Goal: Information Seeking & Learning: Learn about a topic

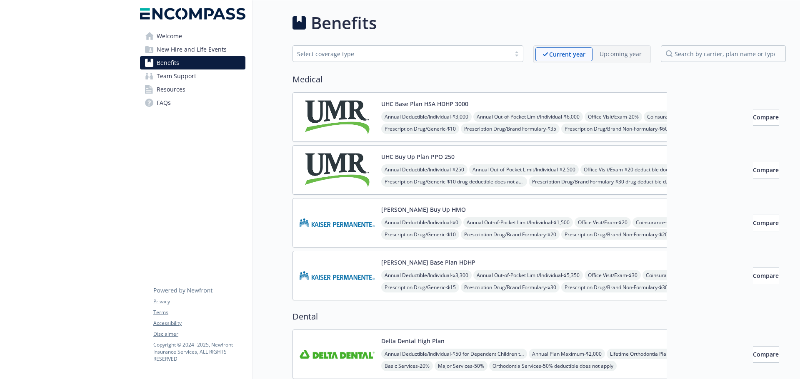
scroll to position [666, 0]
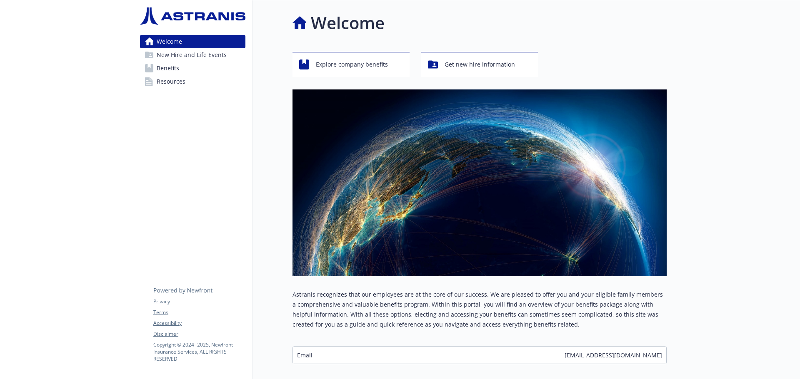
click at [171, 68] on span "Benefits" at bounding box center [168, 68] width 22 height 13
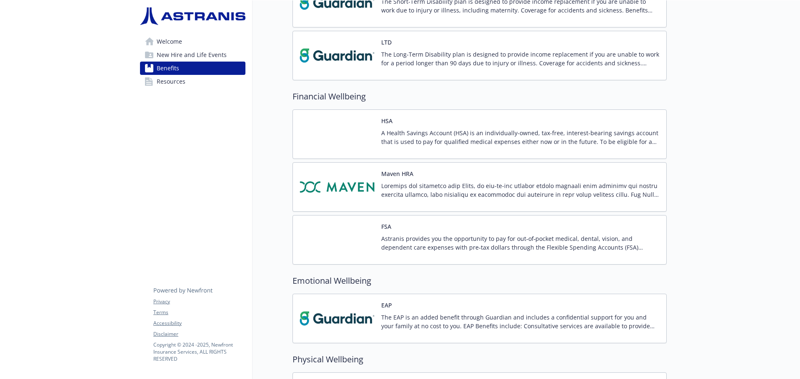
scroll to position [666, 0]
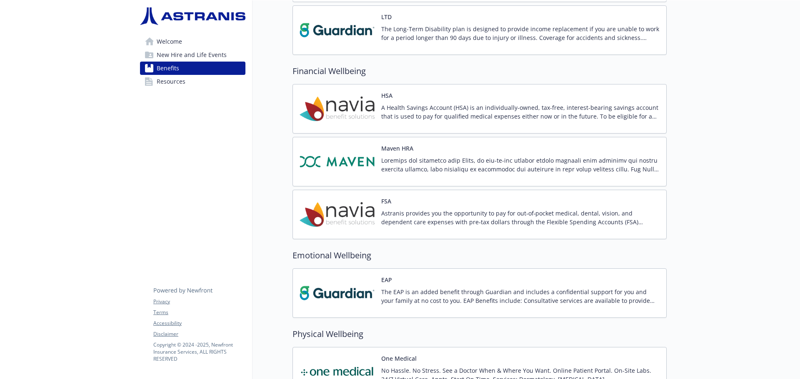
click at [388, 217] on p "Astranis provides you the opportunity to pay for out‐of‐pocket medical, dental,…" at bounding box center [520, 217] width 278 height 17
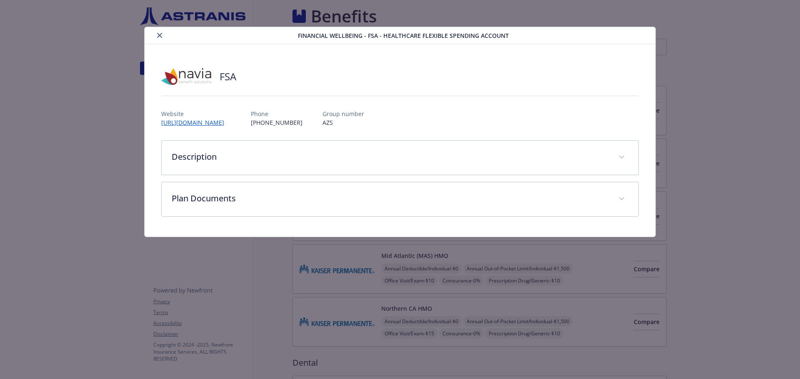
scroll to position [666, 0]
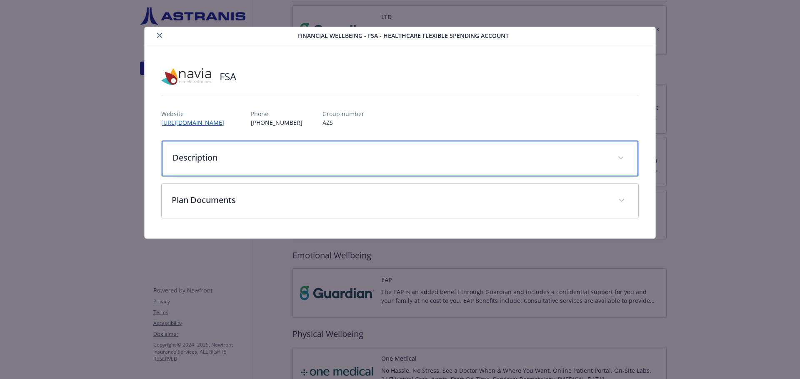
click at [617, 156] on span "details for plan Financial Wellbeing - FSA - Healthcare Flexible Spending Accou…" at bounding box center [620, 158] width 13 height 13
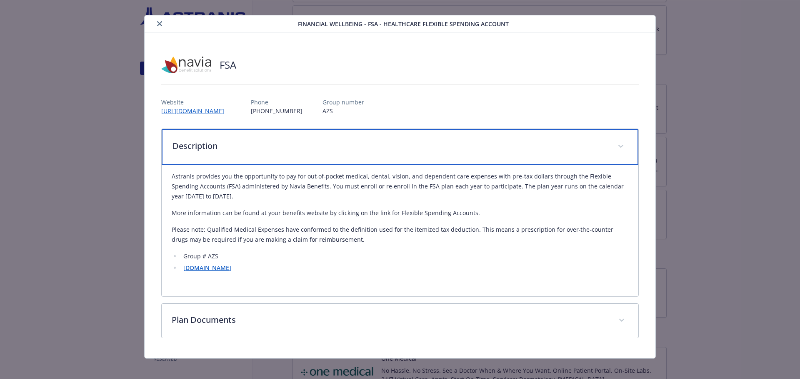
scroll to position [18, 0]
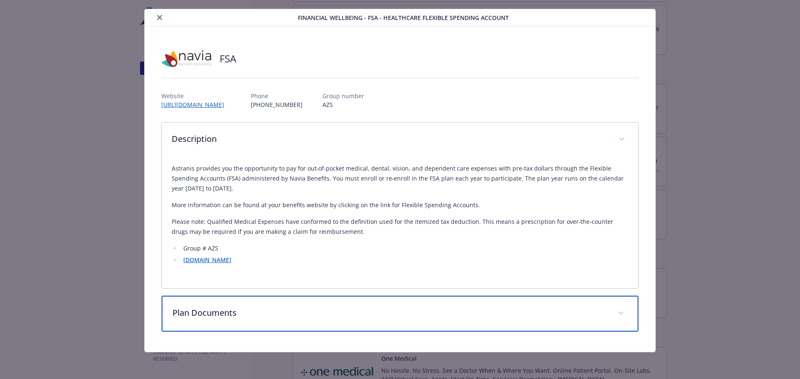
click at [618, 314] on icon "details for plan Financial Wellbeing - FSA - Healthcare Flexible Spending Accou…" at bounding box center [620, 313] width 5 height 3
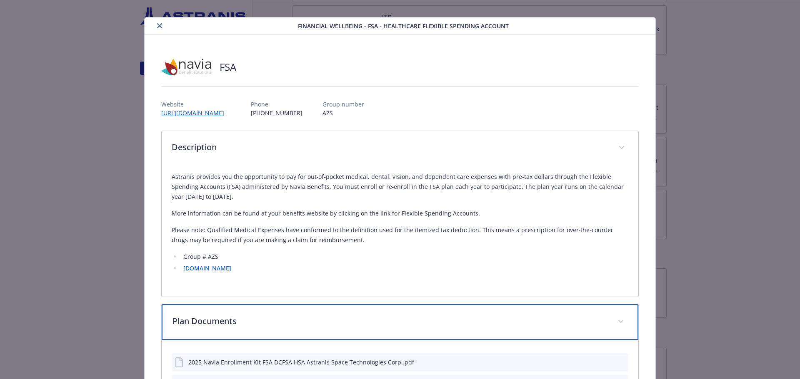
scroll to position [6, 0]
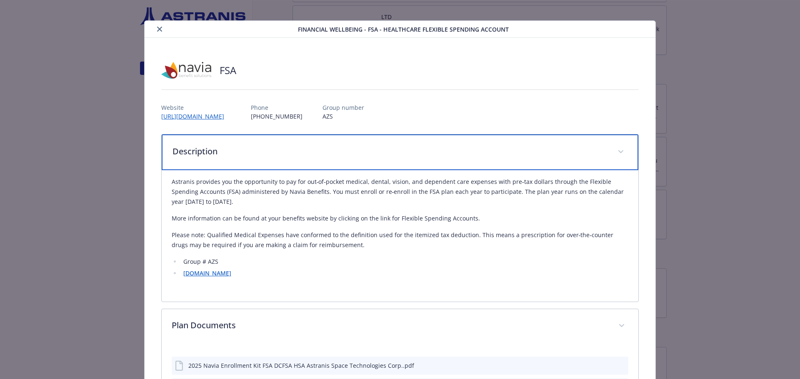
click at [618, 151] on icon "details for plan Financial Wellbeing - FSA - Healthcare Flexible Spending Accou…" at bounding box center [620, 151] width 5 height 3
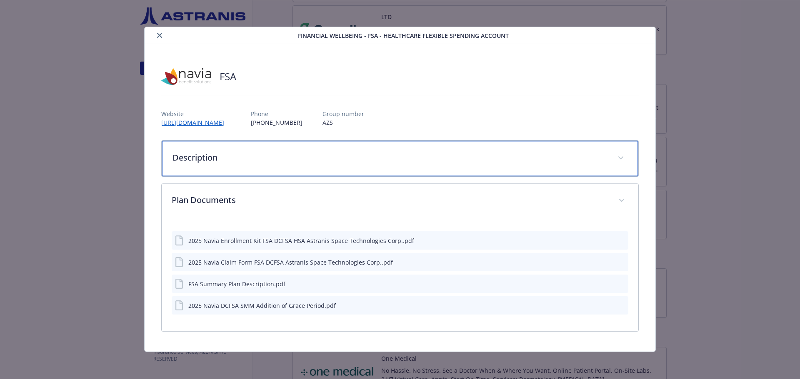
scroll to position [0, 0]
click at [616, 159] on span "details for plan Financial Wellbeing - FSA - Healthcare Flexible Spending Accou…" at bounding box center [620, 158] width 13 height 13
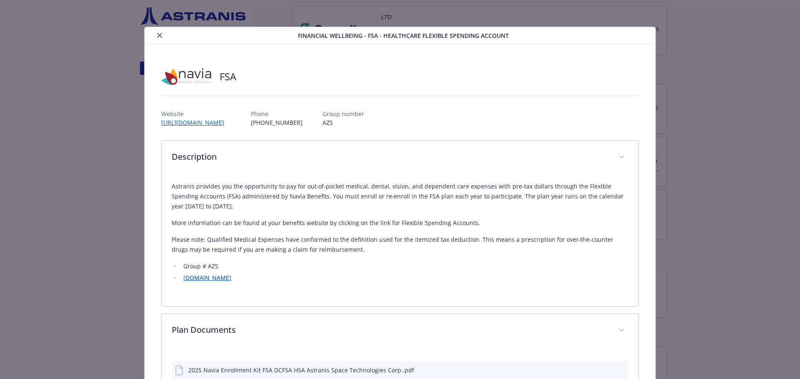
click at [157, 35] on icon "close" at bounding box center [159, 35] width 5 height 5
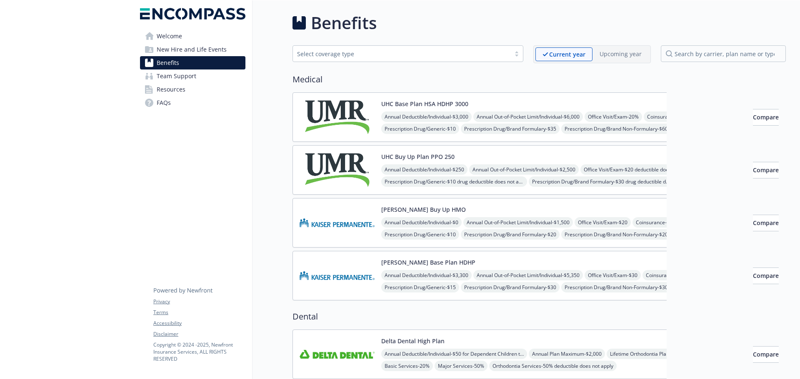
scroll to position [666, 0]
